Goal: Complete application form

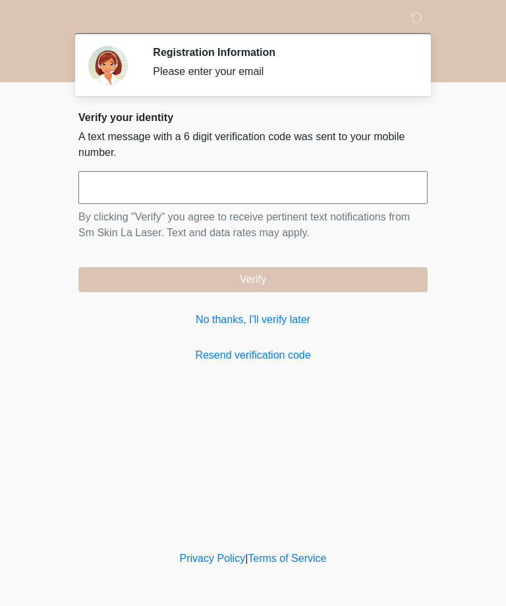
click at [352, 189] on input "text" at bounding box center [252, 187] width 349 height 33
type input "******"
click at [365, 292] on div "Verify your identity A text message with a 6 digit verification code was sent t…" at bounding box center [252, 237] width 349 height 252
click at [360, 275] on button "Verify" at bounding box center [252, 279] width 349 height 25
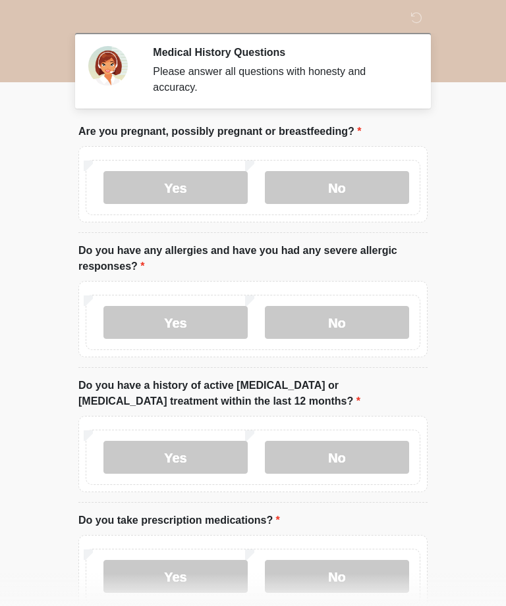
click at [365, 193] on label "No" at bounding box center [337, 187] width 144 height 33
click at [373, 319] on label "No" at bounding box center [337, 322] width 144 height 33
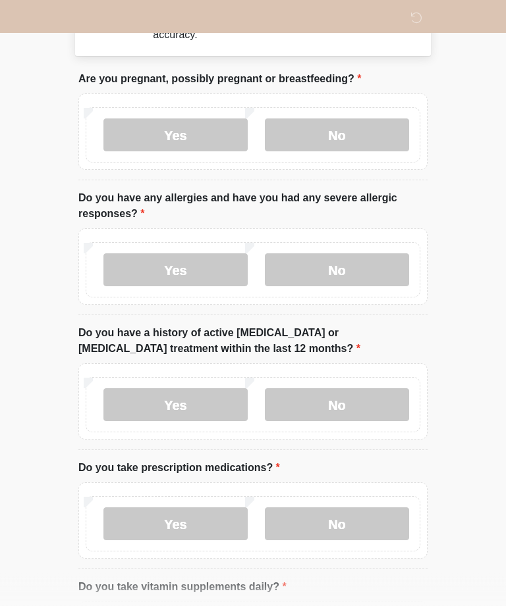
scroll to position [59, 0]
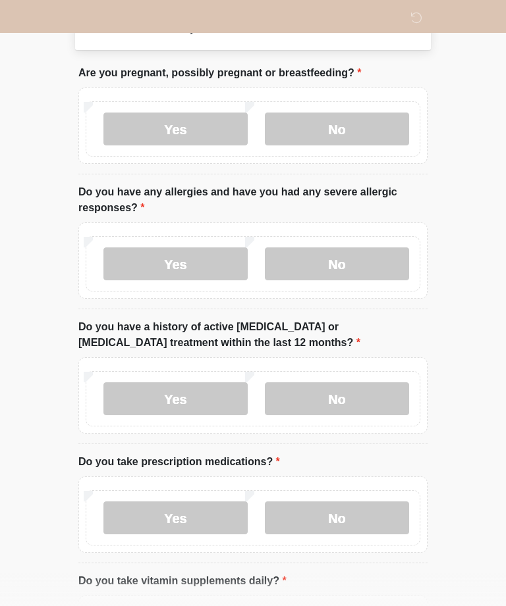
click at [375, 385] on label "No" at bounding box center [337, 399] width 144 height 33
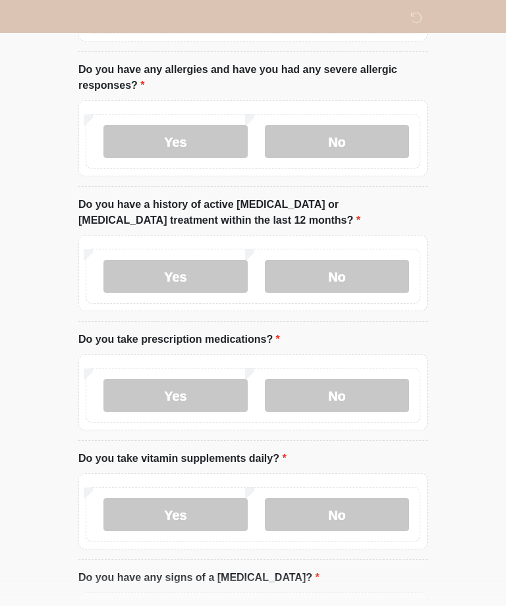
scroll to position [185, 0]
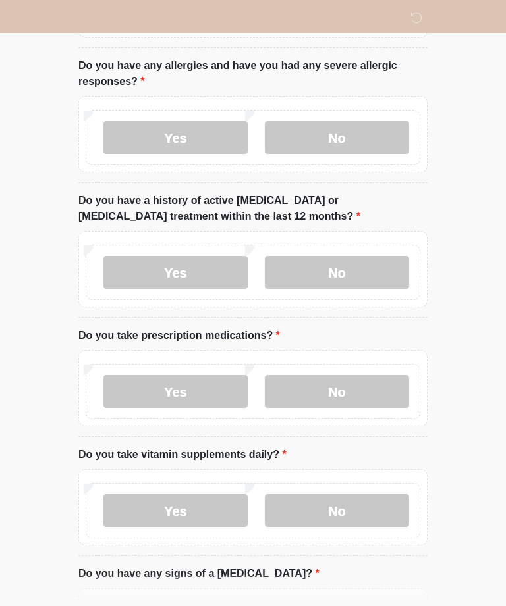
click at [372, 386] on label "No" at bounding box center [337, 391] width 144 height 33
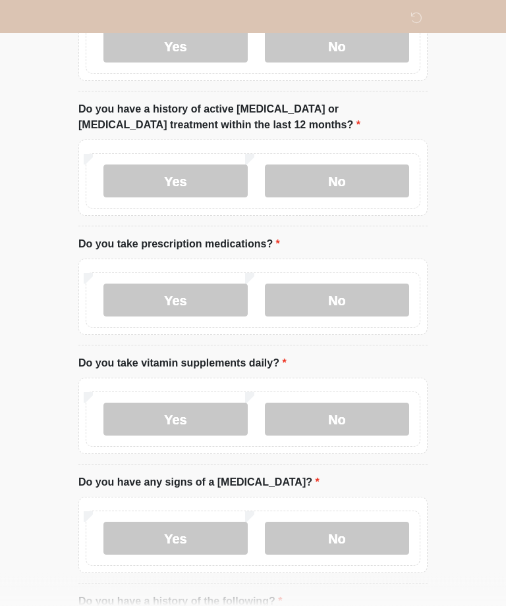
scroll to position [293, 0]
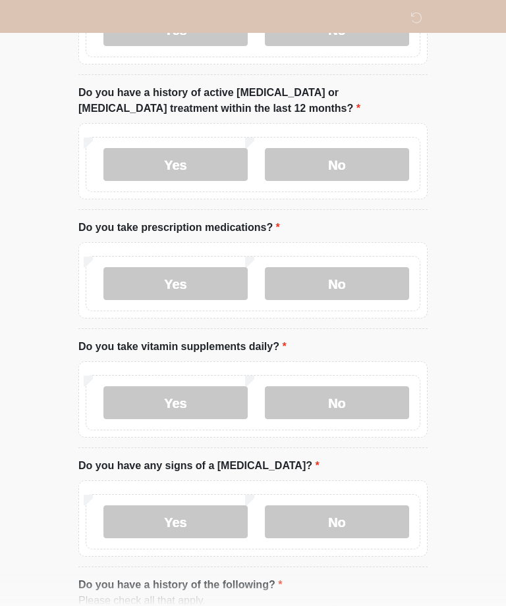
click at [369, 396] on label "No" at bounding box center [337, 402] width 144 height 33
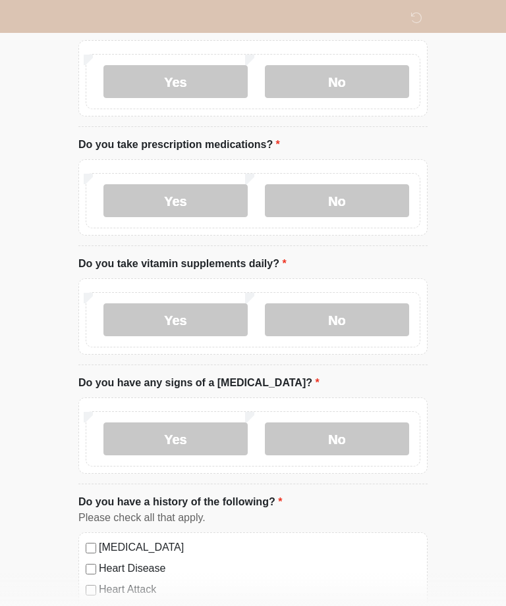
scroll to position [394, 0]
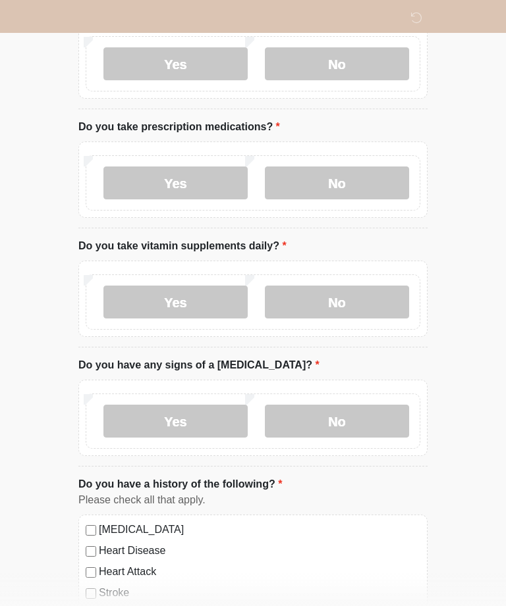
click at [144, 300] on label "Yes" at bounding box center [175, 302] width 144 height 33
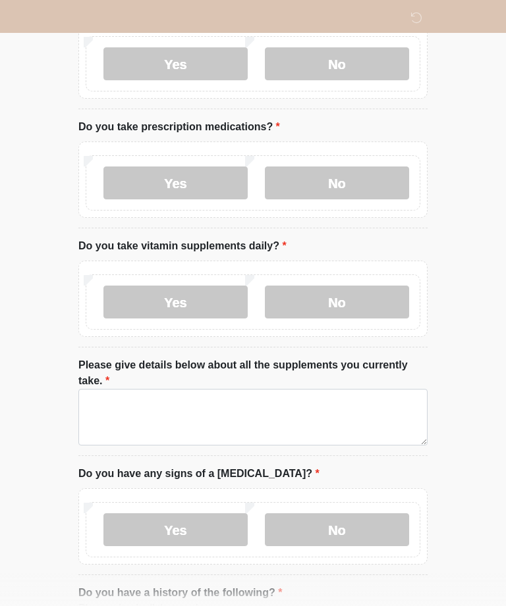
click at [331, 294] on label "No" at bounding box center [337, 302] width 144 height 33
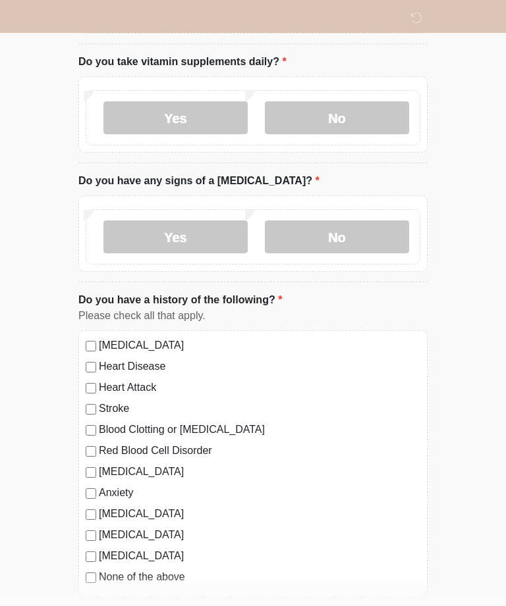
scroll to position [575, 0]
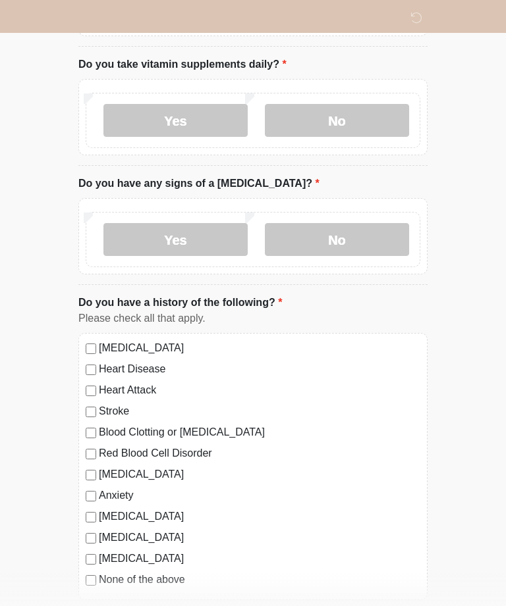
click at [374, 236] on label "No" at bounding box center [337, 239] width 144 height 33
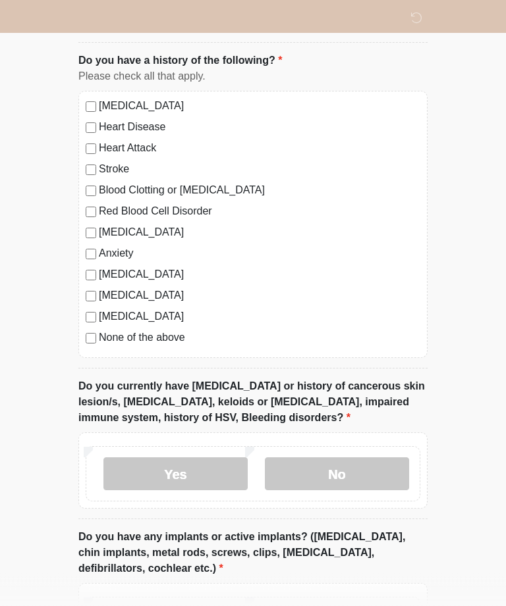
scroll to position [823, 0]
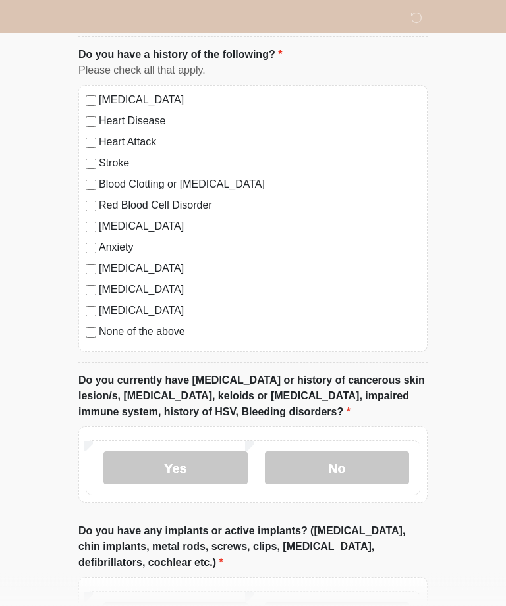
click at [367, 458] on label "No" at bounding box center [337, 468] width 144 height 33
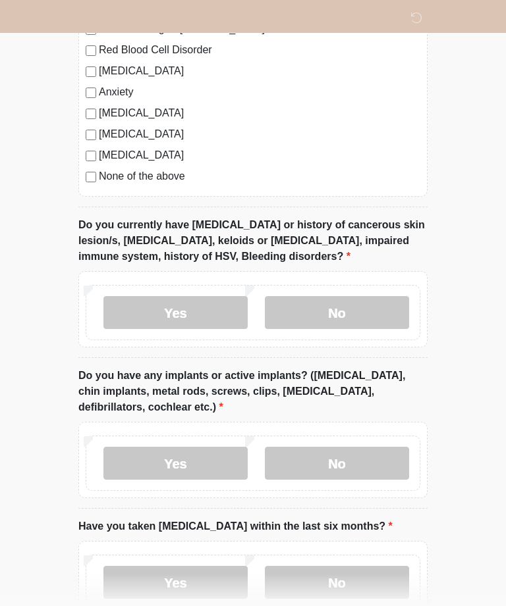
scroll to position [978, 0]
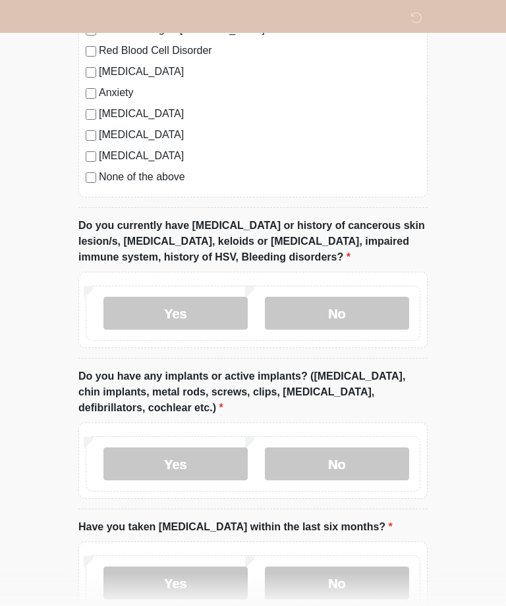
click at [367, 462] on label "No" at bounding box center [337, 464] width 144 height 33
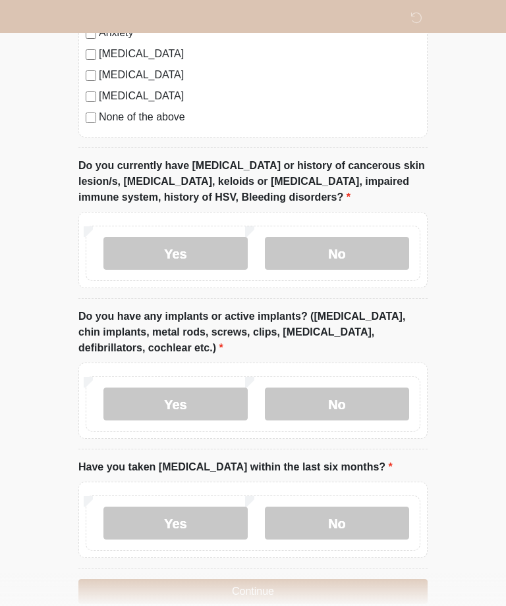
scroll to position [1062, 0]
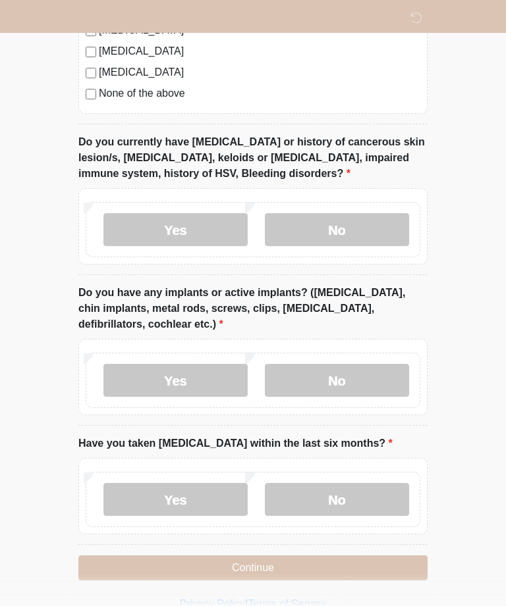
click at [352, 484] on label "No" at bounding box center [337, 499] width 144 height 33
click at [381, 568] on button "Continue" at bounding box center [252, 568] width 349 height 25
click at [368, 562] on button "Continue" at bounding box center [252, 568] width 349 height 25
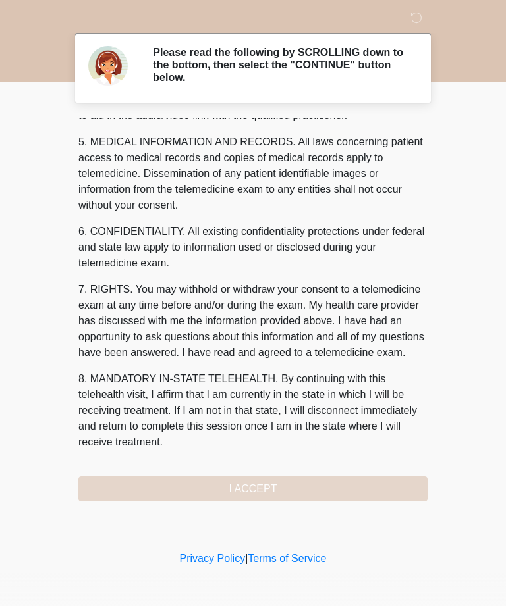
scroll to position [421, 0]
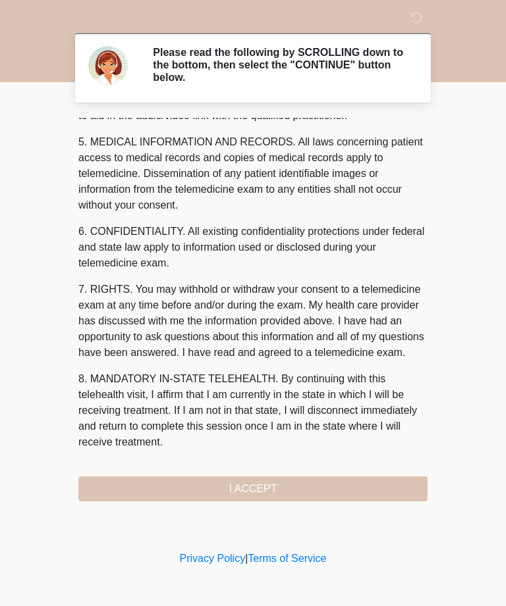
click at [353, 477] on button "I ACCEPT" at bounding box center [252, 489] width 349 height 25
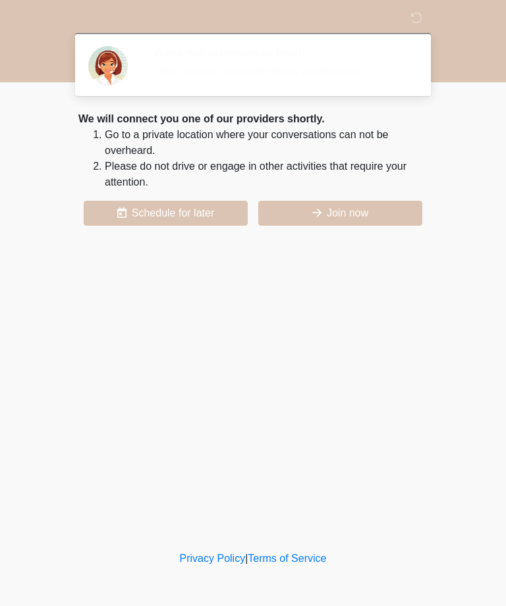
scroll to position [0, 0]
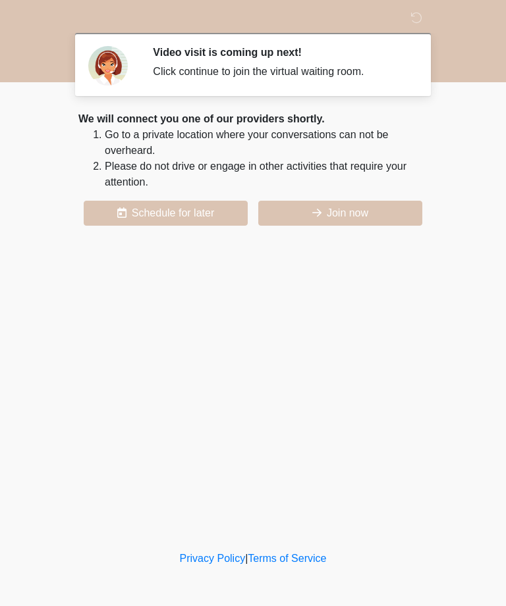
click at [375, 211] on button "Join now" at bounding box center [340, 213] width 164 height 25
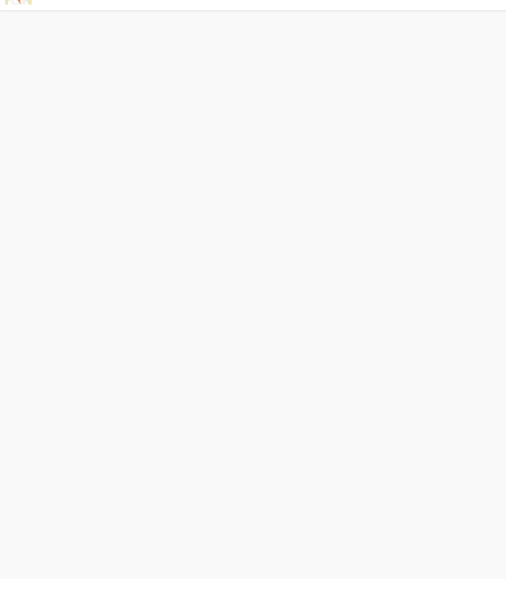
scroll to position [4, 0]
